Goal: Task Accomplishment & Management: Complete application form

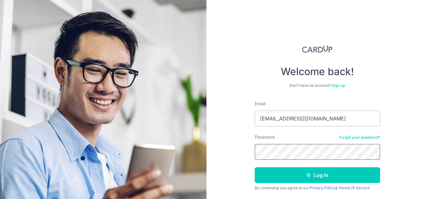
click at [255, 167] on button "Log in" at bounding box center [317, 175] width 125 height 16
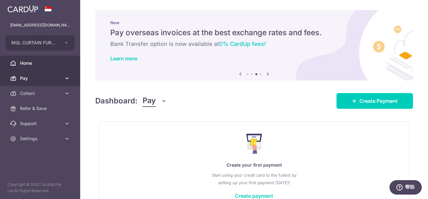
click at [42, 80] on span "Pay" at bounding box center [40, 78] width 41 height 6
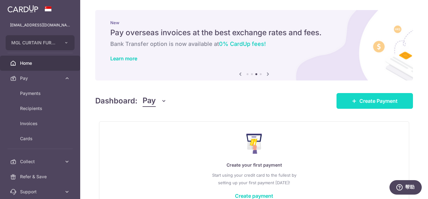
click at [366, 93] on link "Create Payment" at bounding box center [375, 101] width 77 height 16
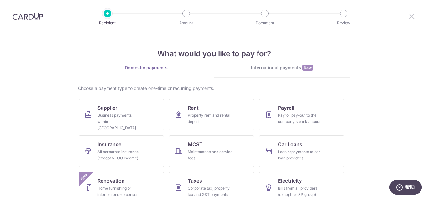
click at [415, 15] on icon at bounding box center [412, 16] width 8 height 8
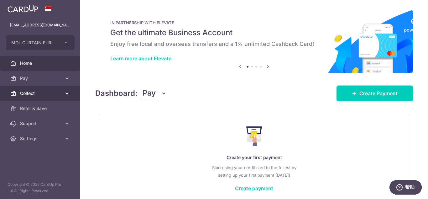
click at [31, 93] on span "Collect" at bounding box center [40, 93] width 41 height 6
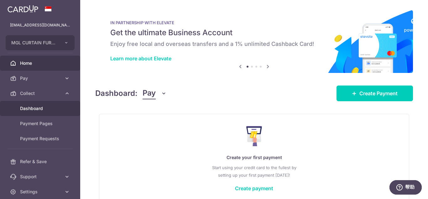
click at [35, 109] on span "Dashboard" at bounding box center [40, 108] width 41 height 6
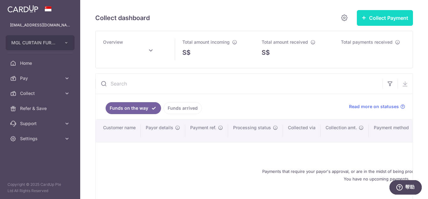
click at [389, 23] on button "Collect Payment" at bounding box center [385, 18] width 56 height 16
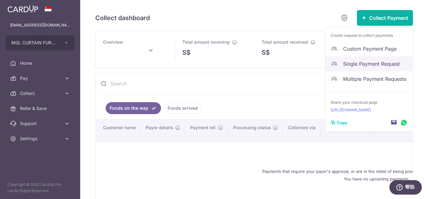
click at [371, 65] on span "Single Payment Request" at bounding box center [375, 64] width 65 height 8
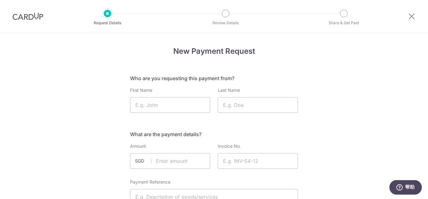
scroll to position [31, 0]
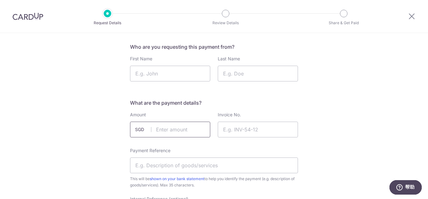
click at [187, 125] on input "text" at bounding box center [170, 129] width 80 height 16
type input "1450.00"
click at [244, 126] on input "Invoice No." at bounding box center [258, 129] width 80 height 16
type input "[STREET_ADDRESS]"
click at [160, 75] on input "First Name" at bounding box center [170, 74] width 80 height 16
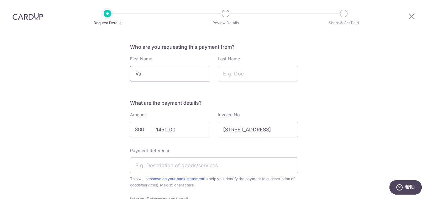
type input "[PERSON_NAME]"
click at [255, 66] on input "Last Name" at bounding box center [258, 74] width 80 height 16
type input "M"
type input "98792426"
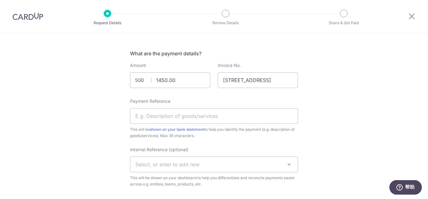
scroll to position [94, 0]
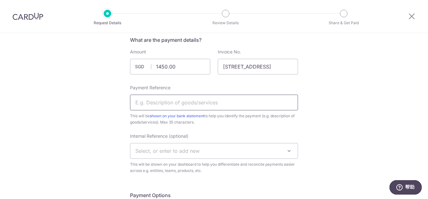
click at [188, 102] on input "Payment Reference" at bounding box center [214, 102] width 168 height 16
drag, startPoint x: 283, startPoint y: 66, endPoint x: 191, endPoint y: 64, distance: 91.6
click at [191, 64] on div "Amount 1450.00 SGD Invoice No. 53 Jalan Bungai Rampai" at bounding box center [214, 63] width 176 height 28
click at [166, 99] on input "Payment Reference" at bounding box center [214, 102] width 168 height 16
paste input "[STREET_ADDRESS]"
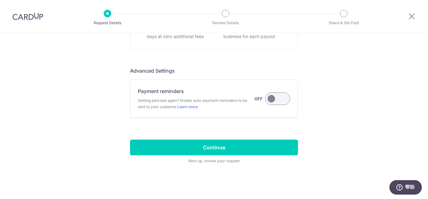
scroll to position [462, 0]
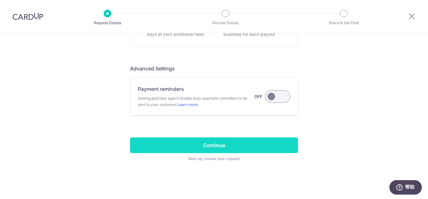
type input "[STREET_ADDRESS]"
click at [239, 147] on input "Continue" at bounding box center [214, 145] width 168 height 16
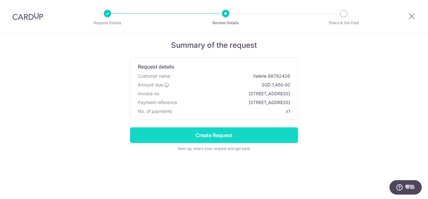
click at [228, 136] on input "Create Request" at bounding box center [214, 135] width 168 height 16
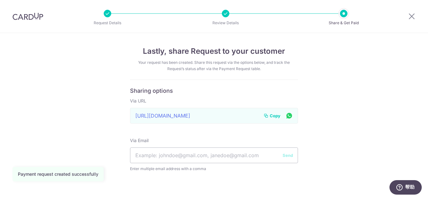
click at [274, 117] on span "Copy" at bounding box center [275, 115] width 11 height 6
